Goal: Task Accomplishment & Management: Manage account settings

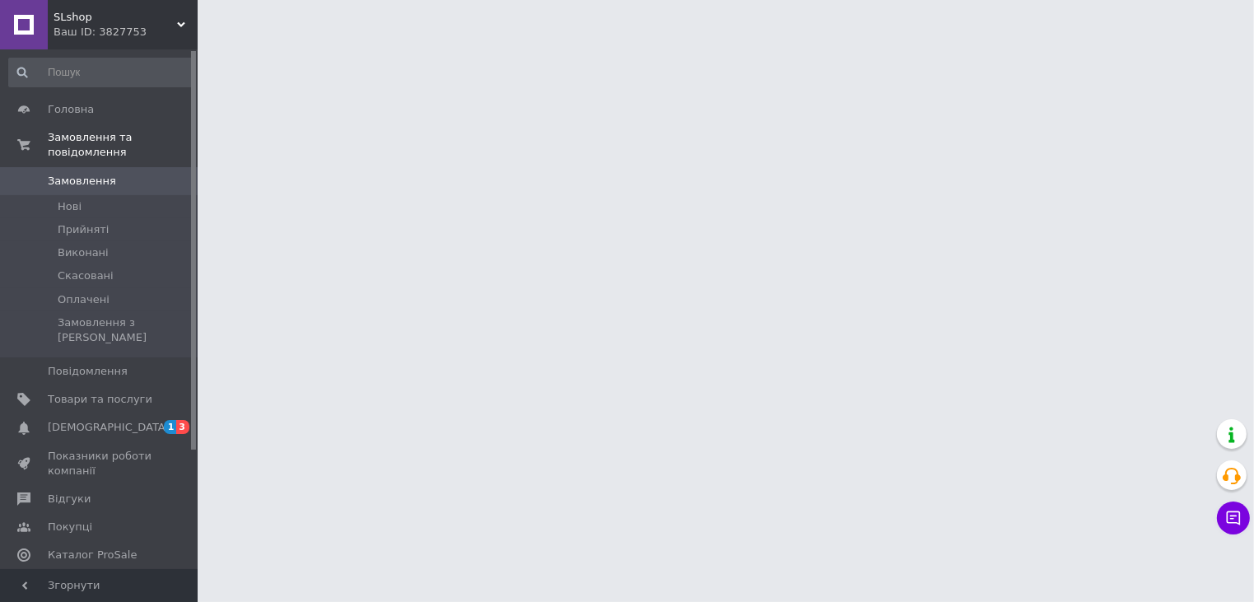
click at [72, 222] on span "Прийняті" at bounding box center [83, 229] width 51 height 15
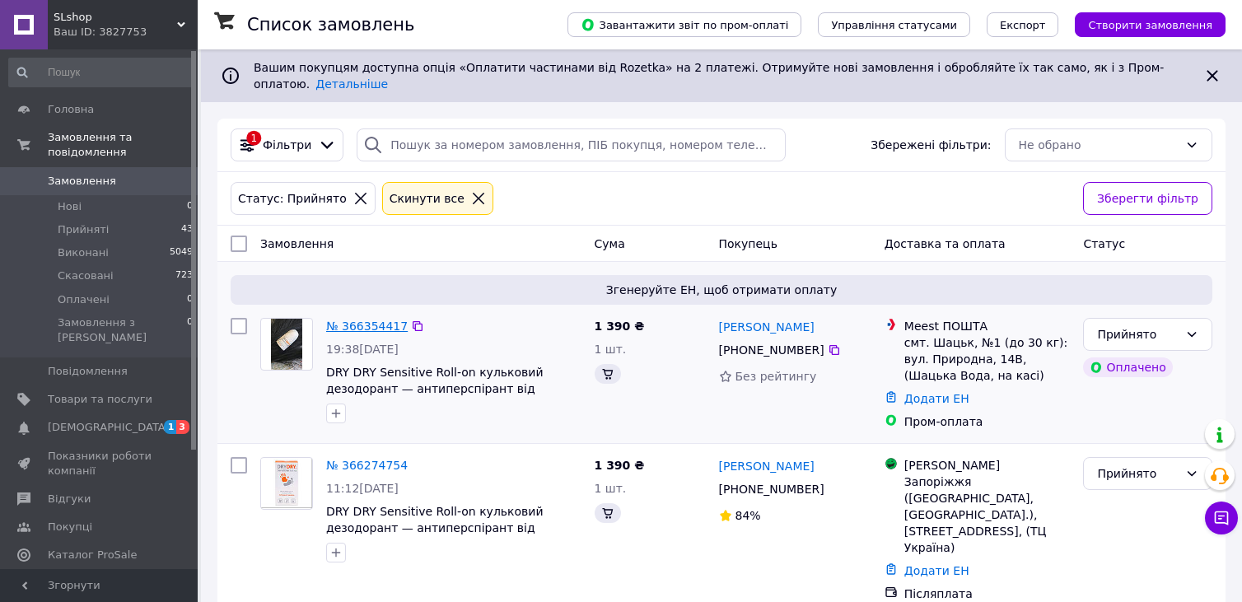
click at [362, 320] on link "№ 366354417" at bounding box center [367, 326] width 82 height 13
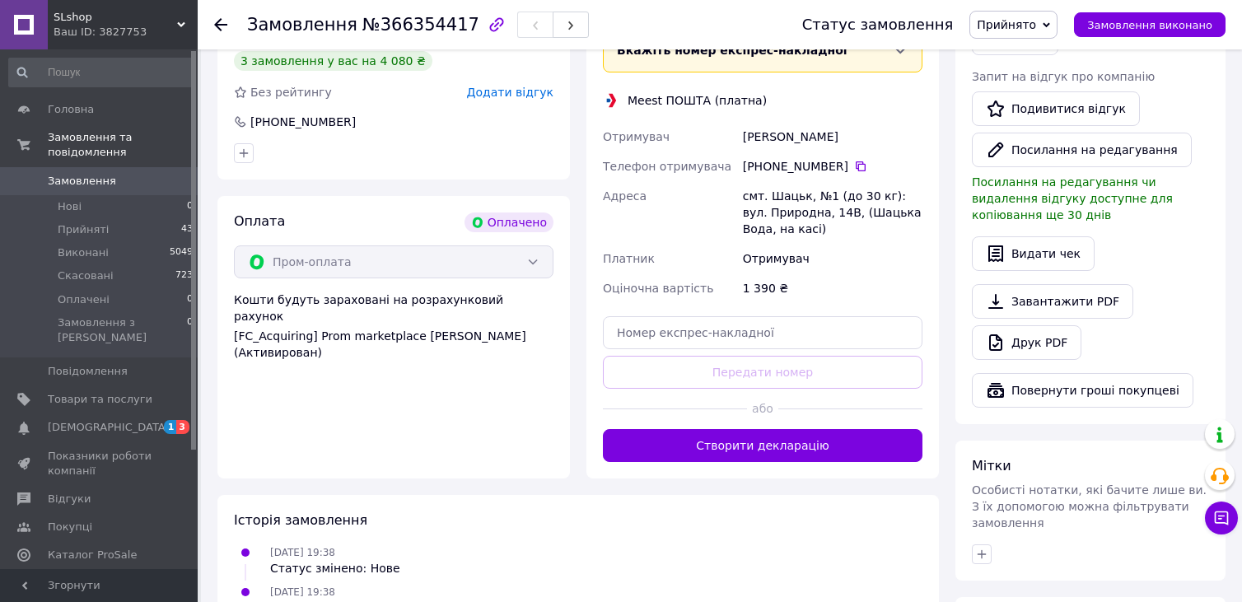
scroll to position [845, 0]
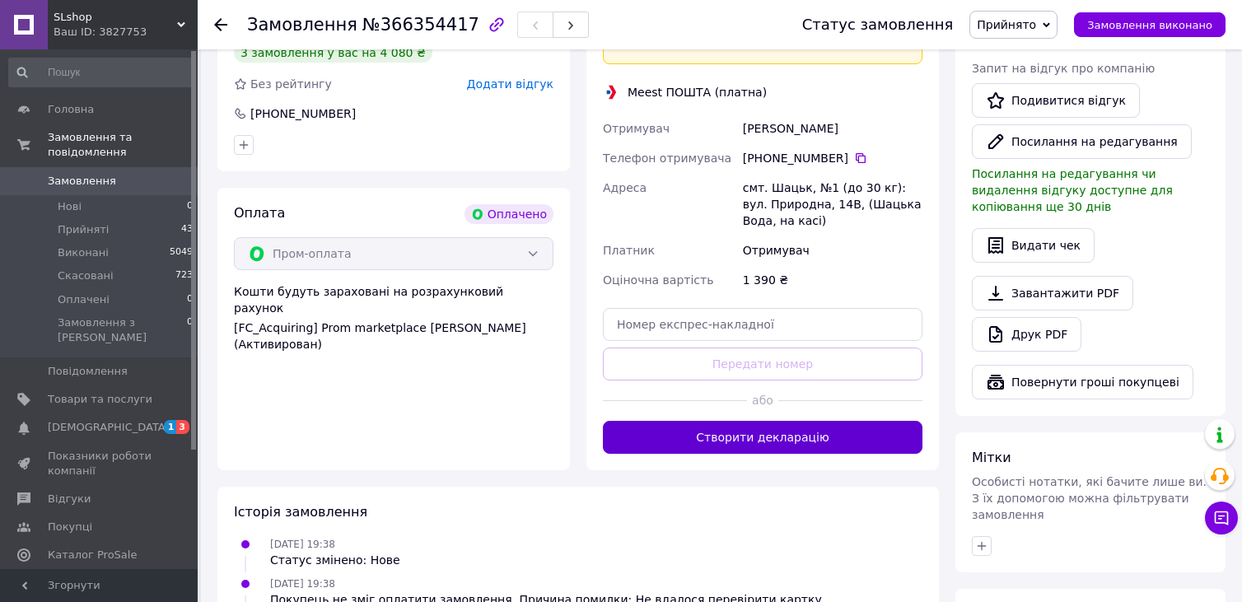
click at [708, 421] on button "Створити декларацію" at bounding box center [763, 437] width 320 height 33
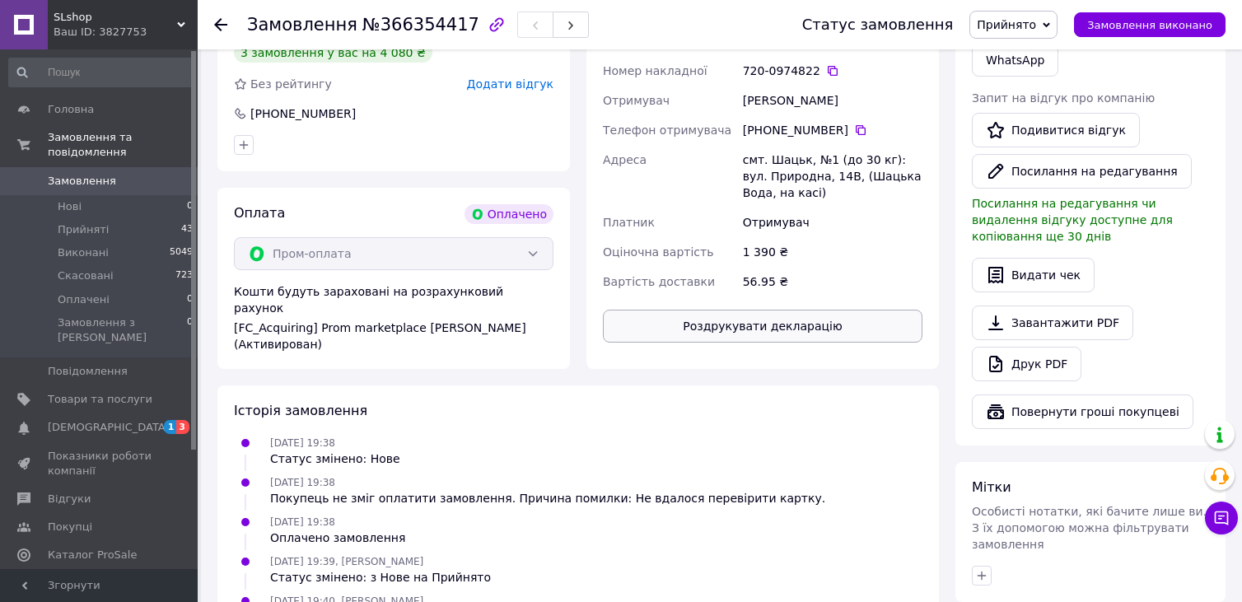
click at [773, 310] on button "Роздрукувати декларацію" at bounding box center [763, 326] width 320 height 33
click at [222, 18] on icon at bounding box center [220, 24] width 13 height 13
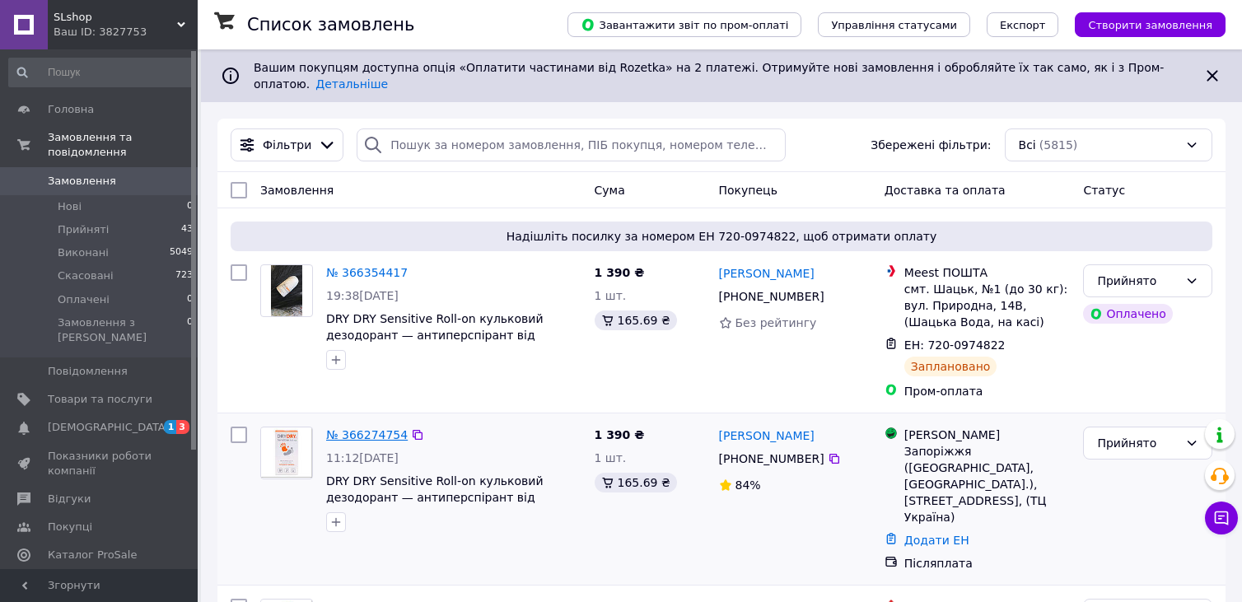
click at [337, 428] on link "№ 366274754" at bounding box center [367, 434] width 82 height 13
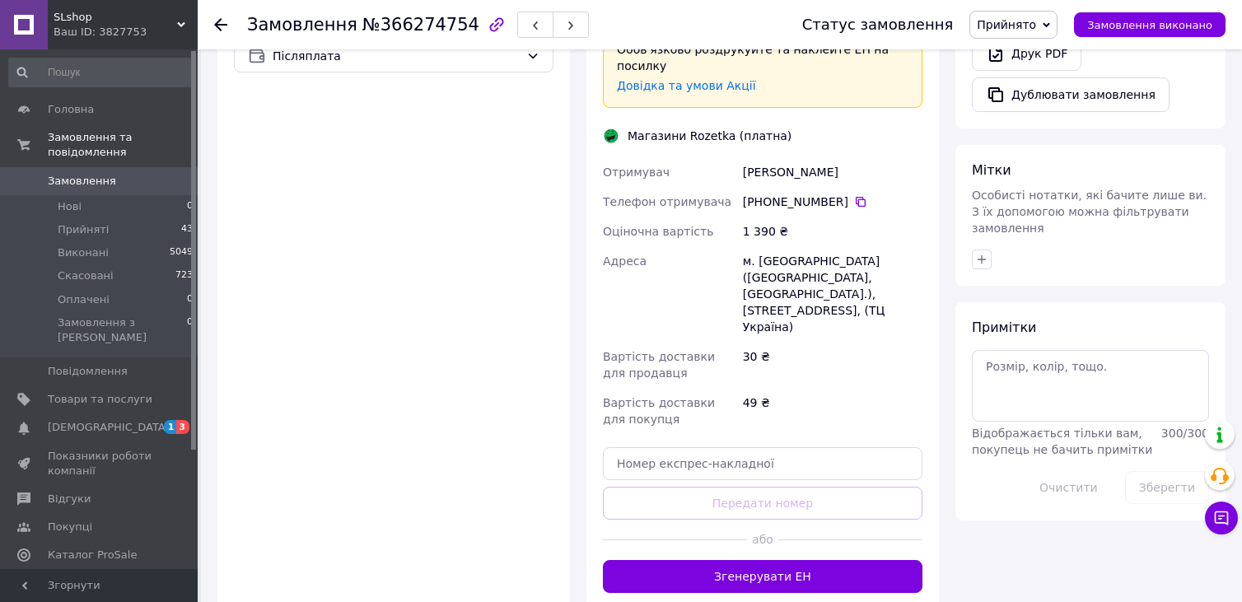
scroll to position [669, 0]
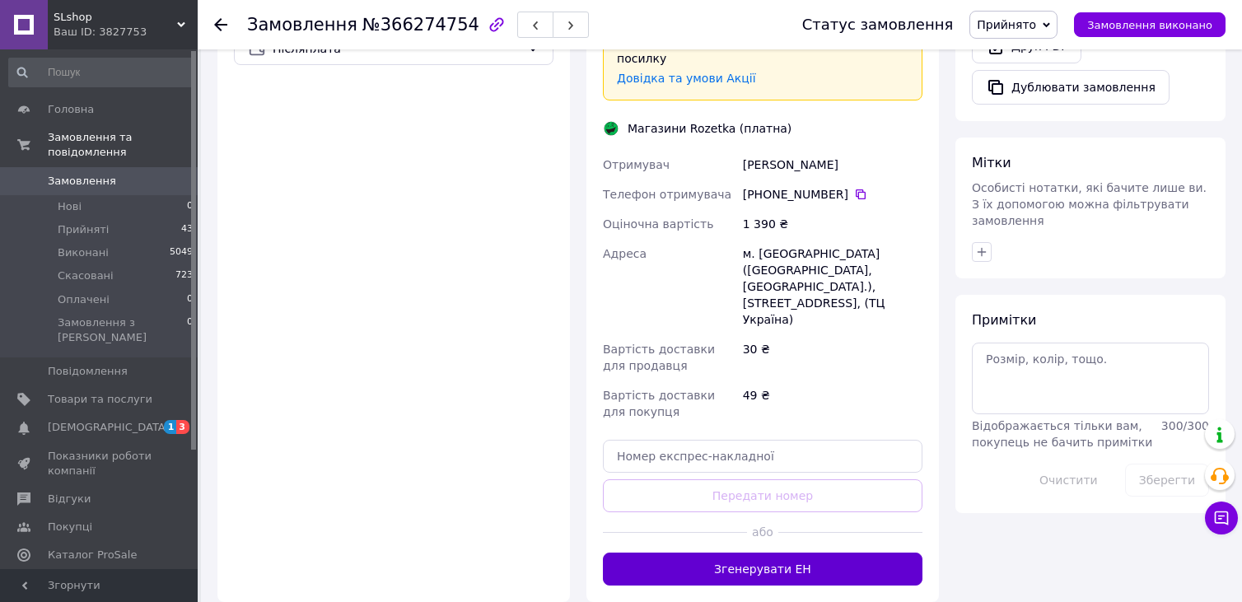
click at [728, 553] on button "Згенерувати ЕН" at bounding box center [763, 569] width 320 height 33
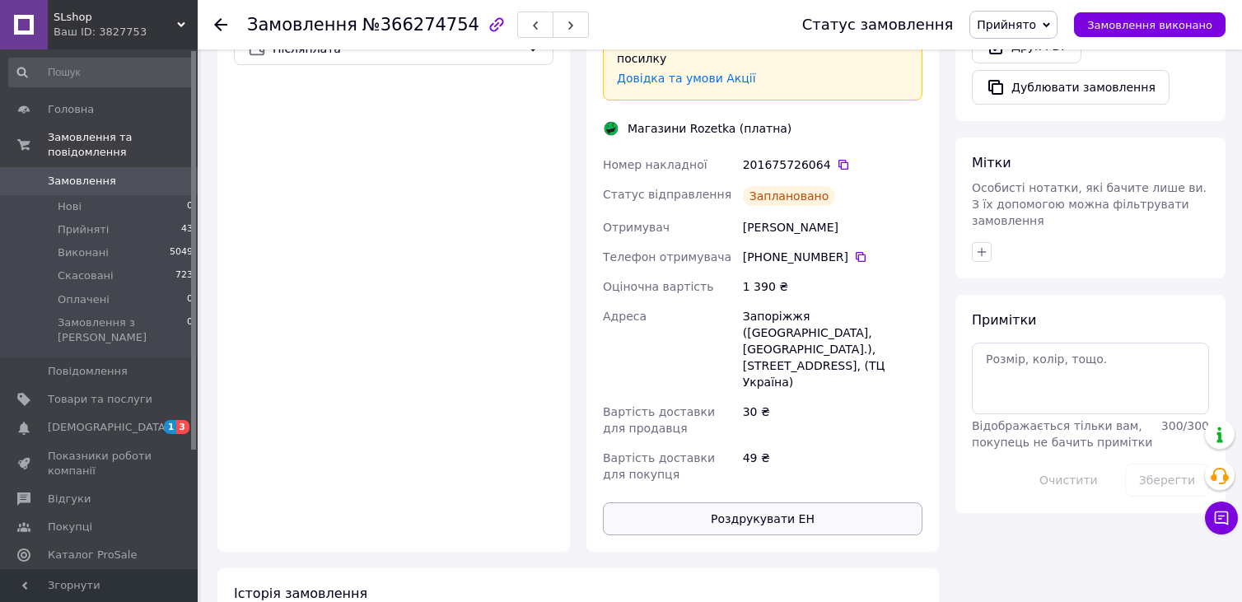
click at [759, 502] on button "Роздрукувати ЕН" at bounding box center [763, 518] width 320 height 33
click at [63, 420] on span "[DEMOGRAPHIC_DATA]" at bounding box center [109, 427] width 122 height 15
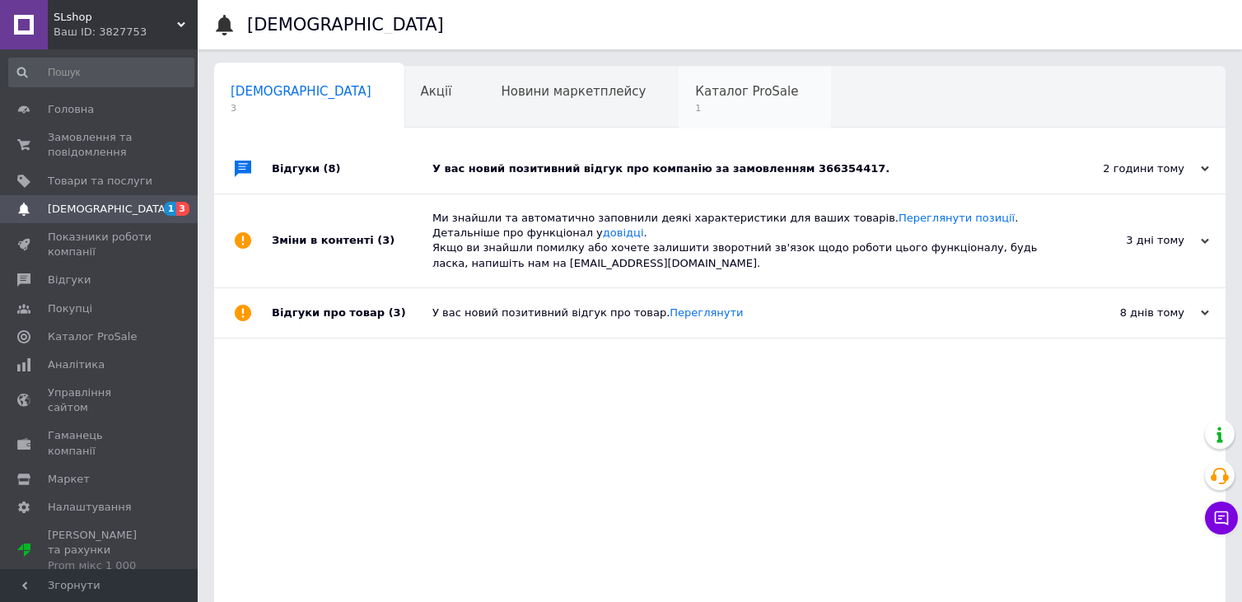
click at [679, 115] on div "Каталог ProSale 1" at bounding box center [755, 98] width 152 height 63
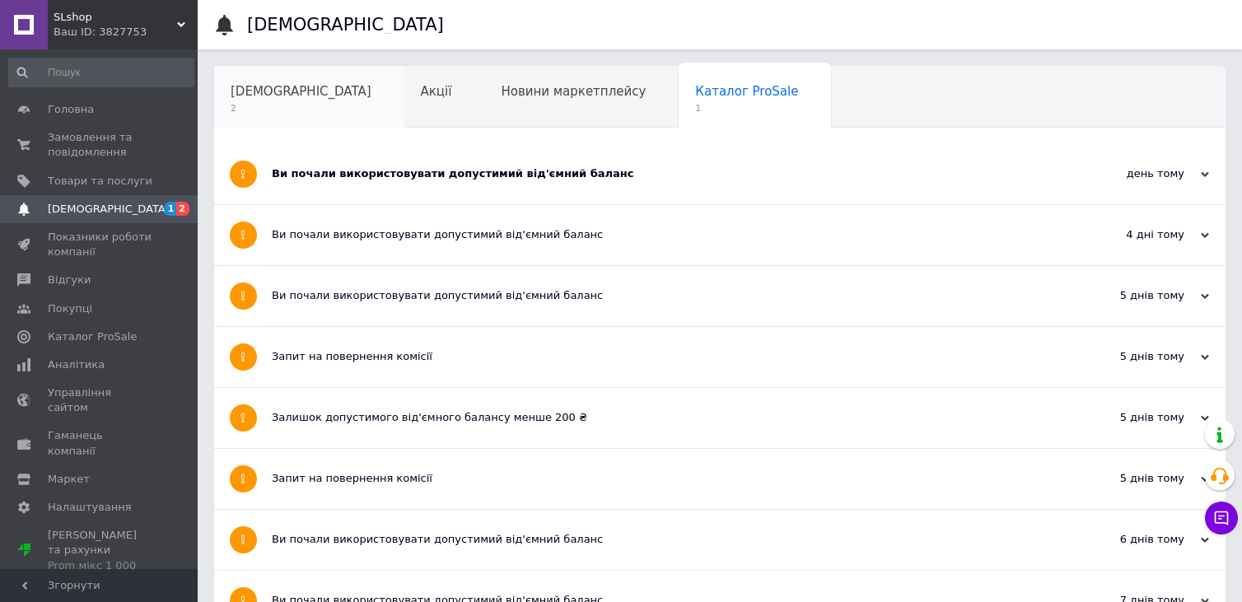
click at [251, 100] on div "[DEMOGRAPHIC_DATA] 2" at bounding box center [309, 98] width 190 height 63
